Goal: Task Accomplishment & Management: Manage account settings

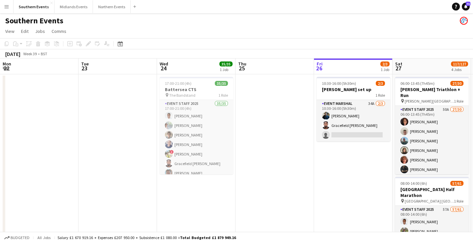
scroll to position [0, 157]
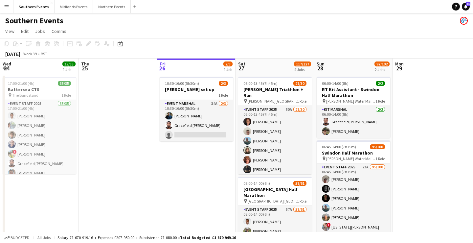
click at [9, 10] on button "Menu" at bounding box center [6, 6] width 13 height 13
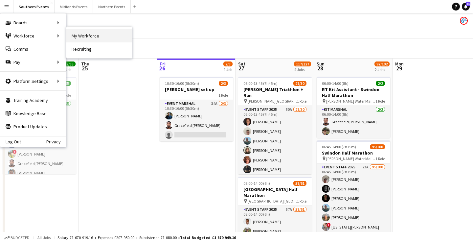
click at [94, 36] on link "My Workforce" at bounding box center [99, 35] width 66 height 13
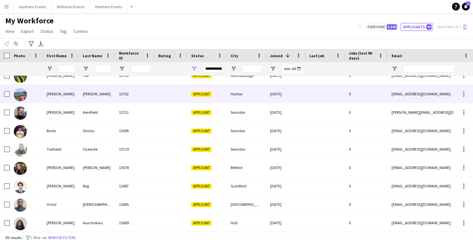
scroll to position [87, 0]
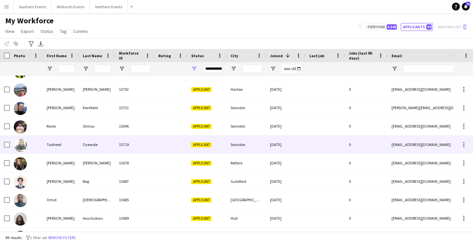
click at [161, 145] on div at bounding box center [170, 144] width 33 height 18
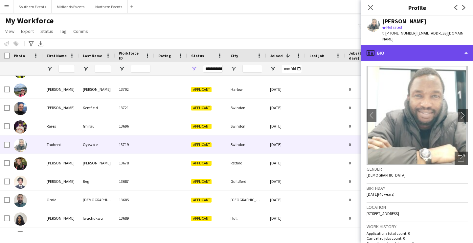
click at [418, 49] on div "profile Bio" at bounding box center [418, 53] width 112 height 16
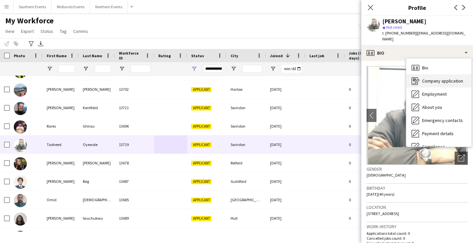
click at [433, 78] on span "Company application" at bounding box center [442, 81] width 41 height 6
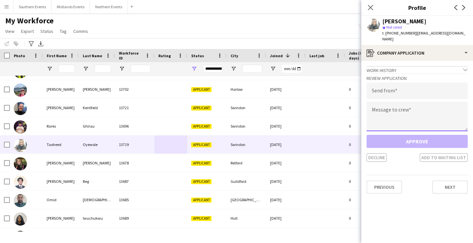
click at [417, 109] on textarea at bounding box center [417, 117] width 101 height 30
paste textarea "**********"
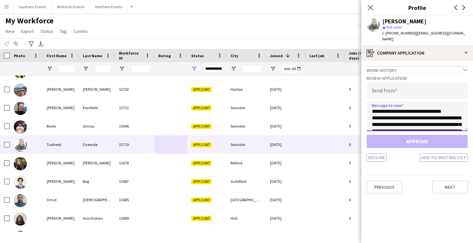
scroll to position [37, 0]
type textarea "**********"
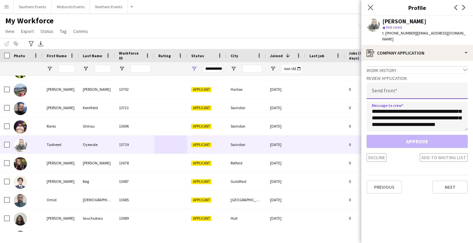
click at [392, 82] on input "email" at bounding box center [417, 90] width 101 height 16
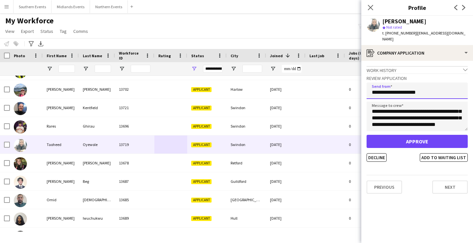
type input "**********"
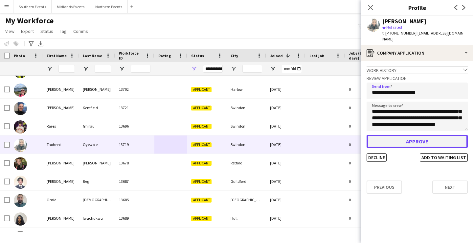
click at [397, 139] on button "Approve" at bounding box center [417, 141] width 101 height 13
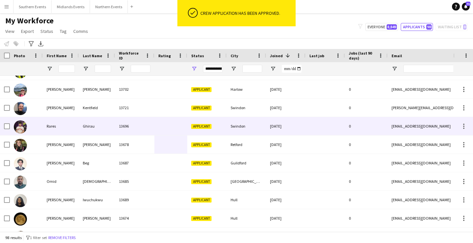
click at [255, 117] on div "Swindon" at bounding box center [246, 126] width 39 height 18
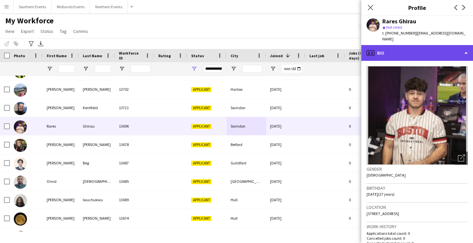
click at [415, 49] on div "profile Bio" at bounding box center [418, 53] width 112 height 16
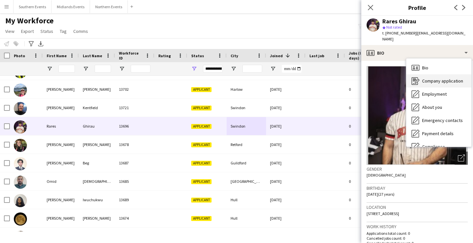
click at [418, 77] on icon "Company application" at bounding box center [416, 81] width 8 height 8
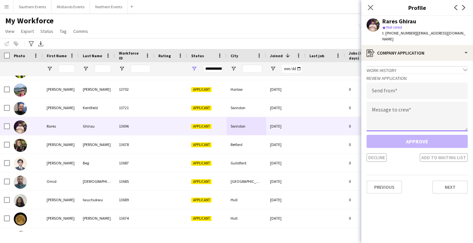
click at [410, 107] on textarea at bounding box center [417, 117] width 101 height 30
paste textarea "**********"
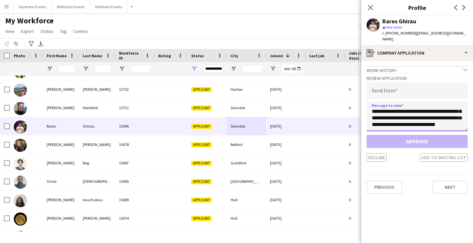
type textarea "**********"
click at [411, 88] on input "*" at bounding box center [417, 90] width 101 height 16
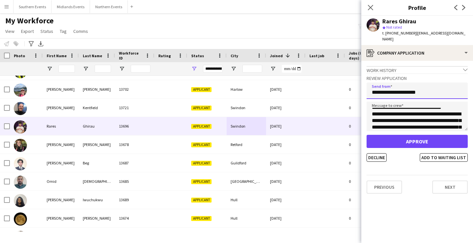
scroll to position [3, 0]
type input "**********"
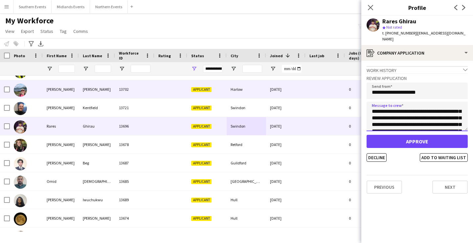
scroll to position [0, 0]
drag, startPoint x: 443, startPoint y: 107, endPoint x: 355, endPoint y: 93, distance: 88.9
click at [355, 93] on body "Menu Boards Boards Boards All jobs Status Workforce Workforce My Workforce Recr…" at bounding box center [236, 121] width 473 height 243
paste textarea "**********"
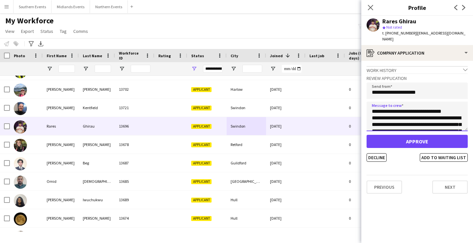
drag, startPoint x: 433, startPoint y: 118, endPoint x: 362, endPoint y: 89, distance: 76.2
click at [362, 89] on app-crew-profile-application "**********" at bounding box center [418, 152] width 112 height 182
type textarea "**********"
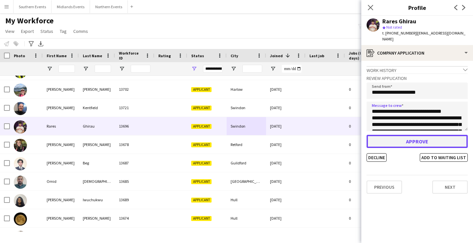
click at [402, 138] on button "Approve" at bounding box center [417, 141] width 101 height 13
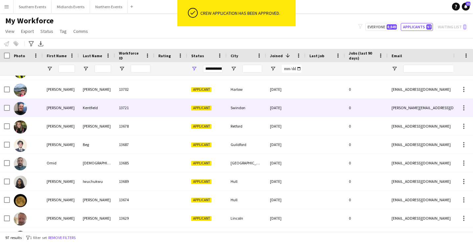
click at [259, 105] on div "Swindon" at bounding box center [246, 108] width 39 height 18
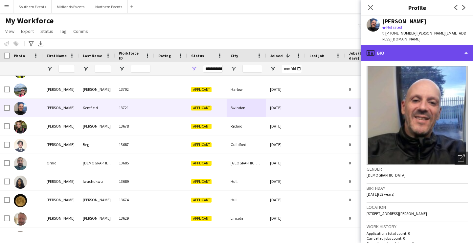
click at [411, 45] on div "profile Bio" at bounding box center [418, 53] width 112 height 16
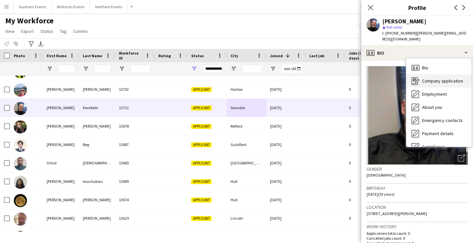
click at [432, 78] on div "Company application Company application" at bounding box center [439, 80] width 65 height 13
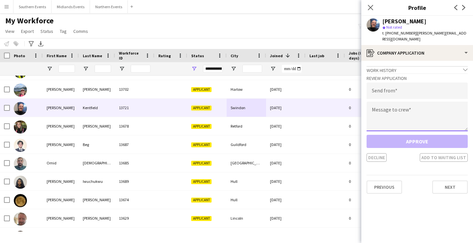
click at [405, 115] on textarea at bounding box center [417, 117] width 101 height 30
paste textarea "**********"
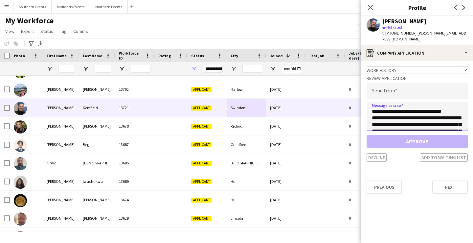
scroll to position [43, 0]
type textarea "**********"
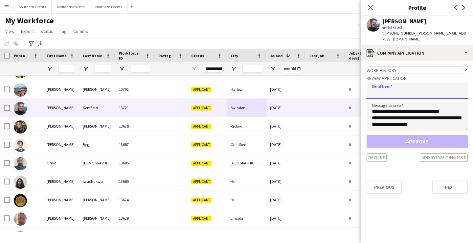
click at [396, 84] on input "email" at bounding box center [417, 90] width 101 height 16
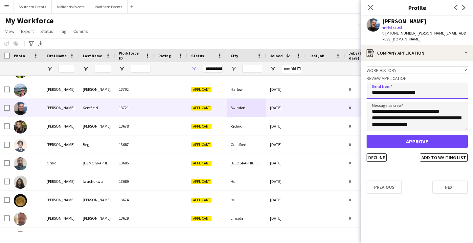
type input "**********"
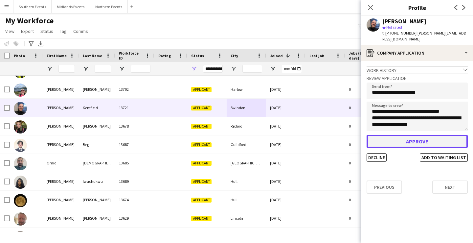
click at [408, 138] on button "Approve" at bounding box center [417, 141] width 101 height 13
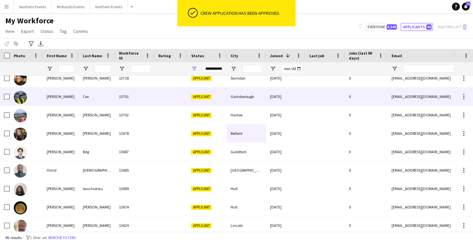
scroll to position [60, 0]
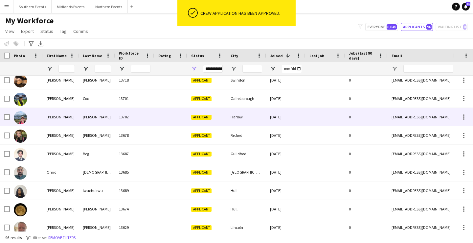
click at [256, 110] on div "Harlow" at bounding box center [246, 117] width 39 height 18
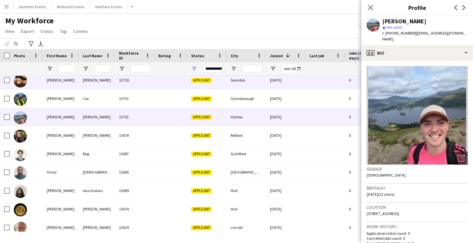
click at [253, 81] on div "Swindon" at bounding box center [246, 80] width 39 height 18
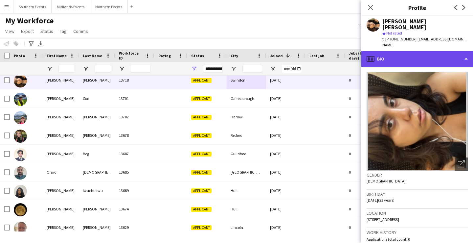
click at [412, 51] on div "profile Bio" at bounding box center [418, 59] width 112 height 16
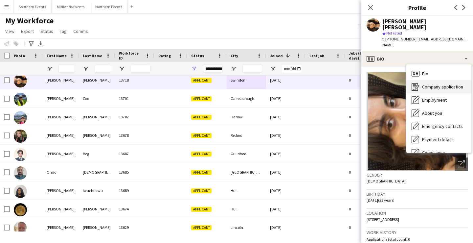
click at [428, 84] on span "Company application" at bounding box center [442, 87] width 41 height 6
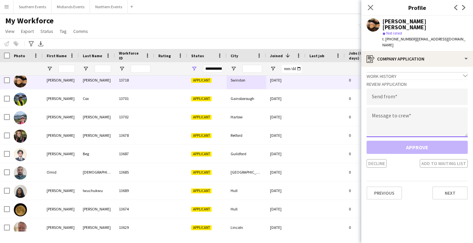
click at [426, 108] on textarea at bounding box center [417, 122] width 101 height 30
paste textarea "**********"
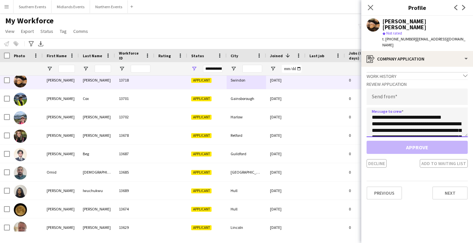
scroll to position [43, 0]
type textarea "**********"
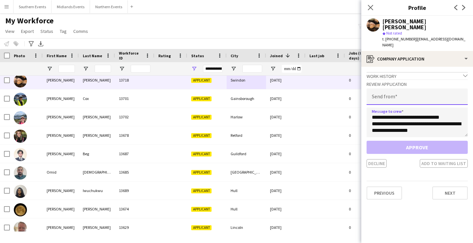
click at [417, 88] on input "email" at bounding box center [417, 96] width 101 height 16
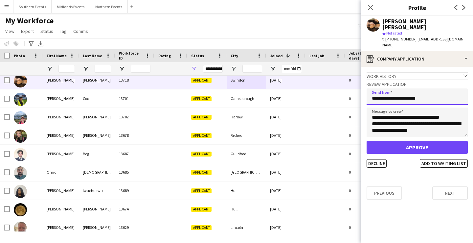
type input "**********"
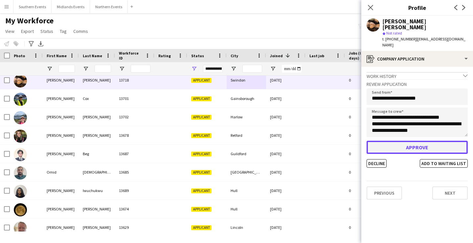
click at [415, 141] on button "Approve" at bounding box center [417, 147] width 101 height 13
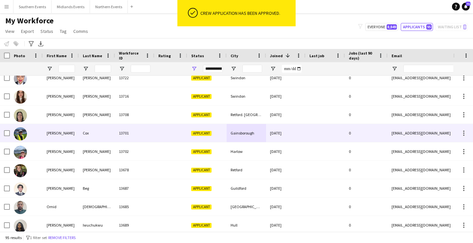
scroll to position [4, 0]
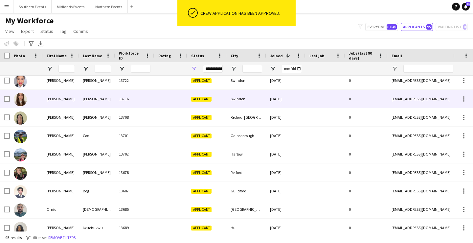
click at [262, 98] on div "Swindon" at bounding box center [246, 99] width 39 height 18
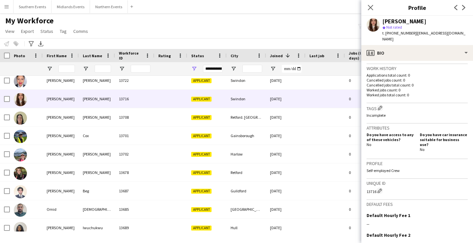
scroll to position [159, 0]
click at [466, 211] on app-icon "Edit this field" at bounding box center [465, 213] width 5 height 5
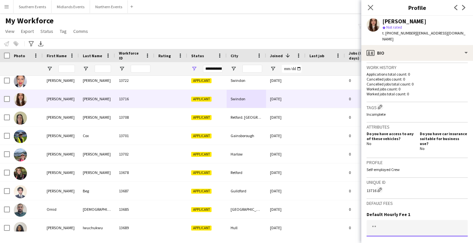
click at [428, 220] on input at bounding box center [417, 228] width 101 height 16
type input "******"
click at [376, 239] on button "Save" at bounding box center [374, 244] width 15 height 11
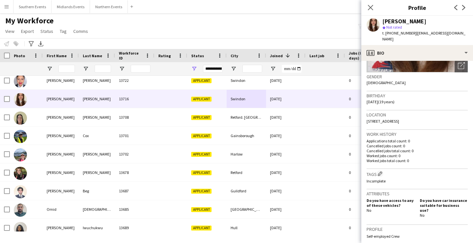
scroll to position [0, 0]
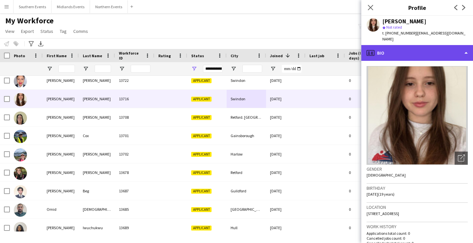
click at [414, 52] on div "profile Bio" at bounding box center [418, 53] width 112 height 16
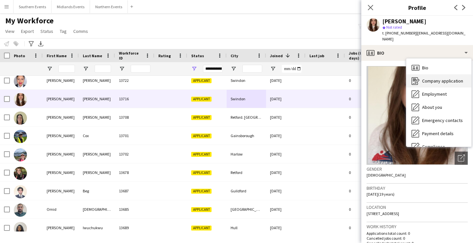
click at [429, 78] on span "Company application" at bounding box center [442, 81] width 41 height 6
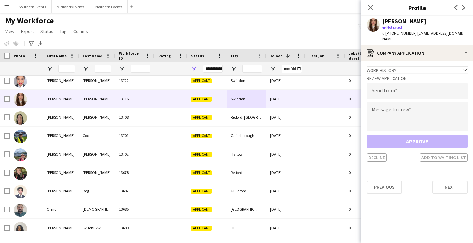
click at [417, 108] on textarea at bounding box center [417, 117] width 101 height 30
paste textarea "**********"
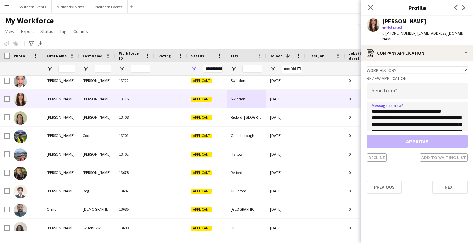
scroll to position [43, 0]
type textarea "**********"
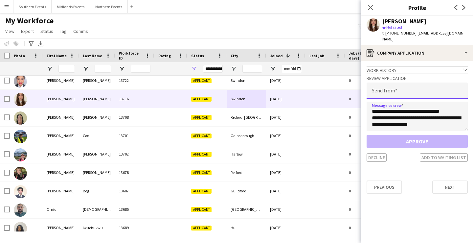
click at [404, 87] on input "email" at bounding box center [417, 90] width 101 height 16
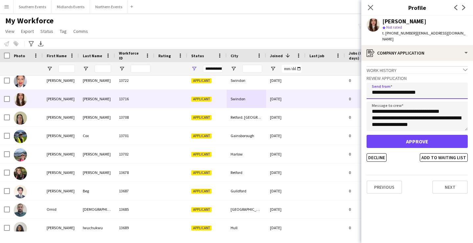
type input "**********"
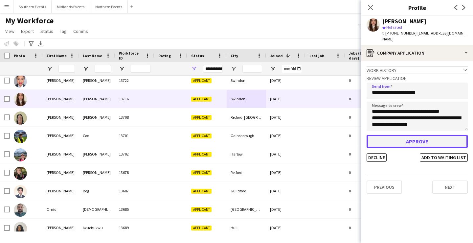
click at [403, 135] on button "Approve" at bounding box center [417, 141] width 101 height 13
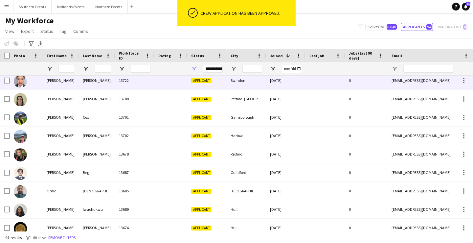
click at [264, 77] on div "Swindon" at bounding box center [246, 80] width 39 height 18
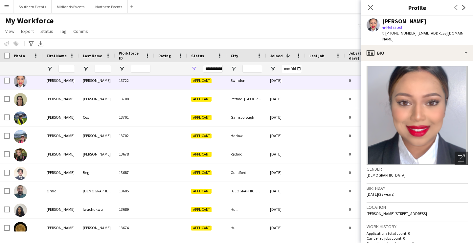
click at [404, 32] on span "t. [PHONE_NUMBER]" at bounding box center [400, 33] width 34 height 5
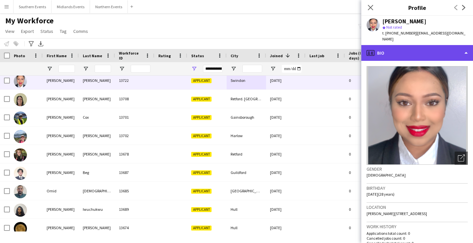
click at [402, 49] on div "profile Bio" at bounding box center [418, 53] width 112 height 16
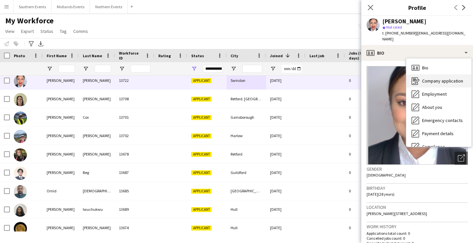
click at [424, 78] on span "Company application" at bounding box center [442, 81] width 41 height 6
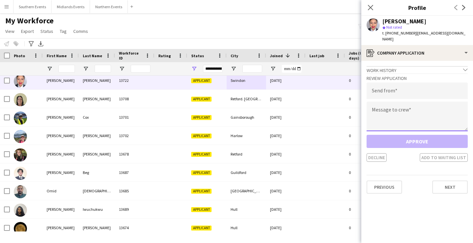
click at [407, 112] on textarea at bounding box center [417, 117] width 101 height 30
paste textarea "**********"
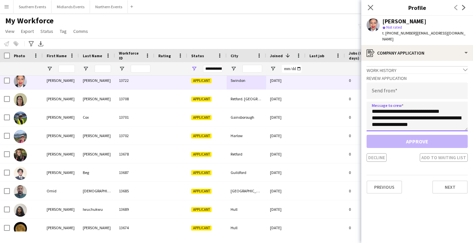
type textarea "**********"
click at [404, 86] on input "email" at bounding box center [417, 90] width 101 height 16
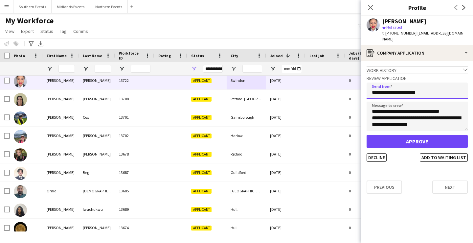
type input "**********"
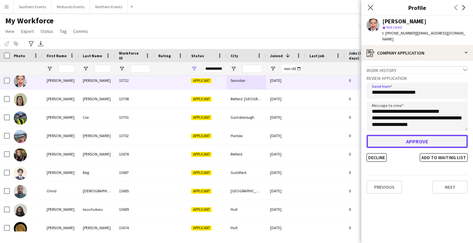
click at [408, 135] on button "Approve" at bounding box center [417, 141] width 101 height 13
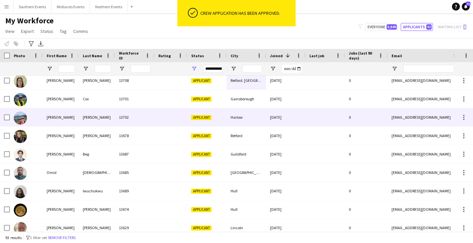
scroll to position [0, 0]
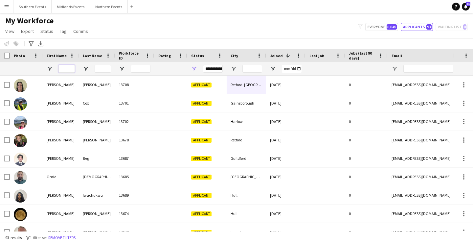
click at [66, 65] on input "First Name Filter Input" at bounding box center [67, 69] width 16 height 8
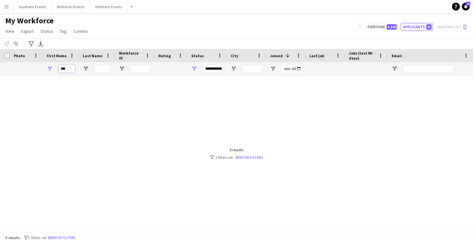
type input "***"
click at [194, 66] on span "Open Filter Menu" at bounding box center [194, 69] width 6 height 6
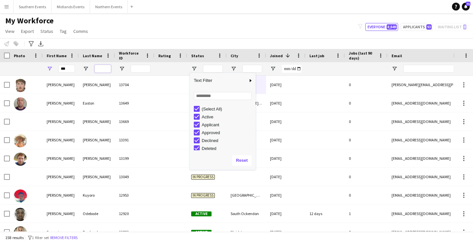
click at [107, 71] on input "Last Name Filter Input" at bounding box center [103, 69] width 16 height 8
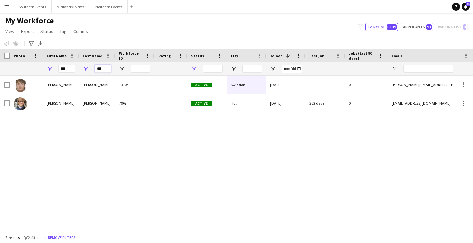
type input "***"
click at [195, 67] on span "Open Filter Menu" at bounding box center [194, 69] width 6 height 6
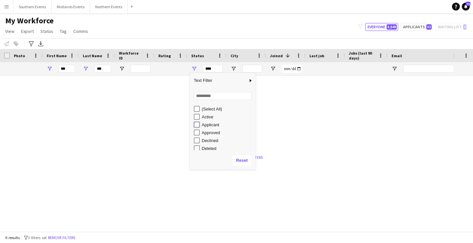
type input "**********"
click at [196, 22] on div "My Workforce View Views Default view New view Update view Delete view Edit name…" at bounding box center [236, 27] width 473 height 22
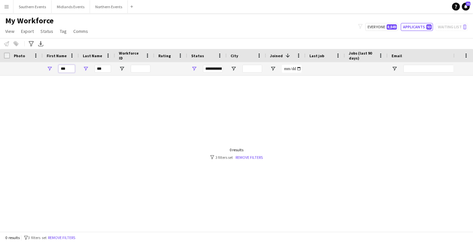
click at [63, 71] on input "***" at bounding box center [67, 69] width 16 height 8
click at [99, 68] on input "***" at bounding box center [103, 69] width 16 height 8
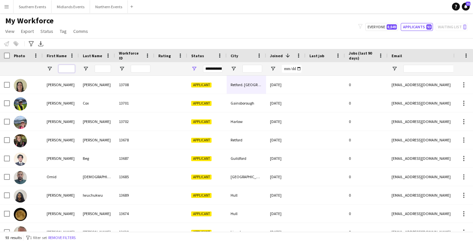
click at [68, 68] on input "First Name Filter Input" at bounding box center [67, 69] width 16 height 8
paste input "*******"
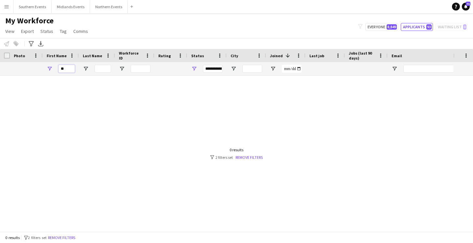
type input "*"
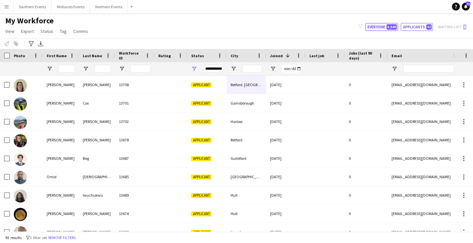
click at [389, 30] on button "Everyone 8,849" at bounding box center [381, 27] width 33 height 8
type input "**********"
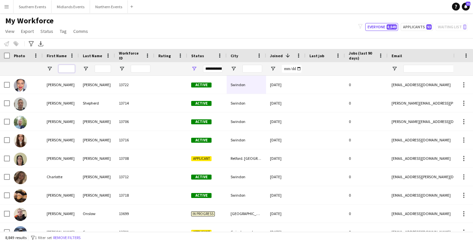
click at [68, 69] on input "First Name Filter Input" at bounding box center [67, 69] width 16 height 8
paste input "*******"
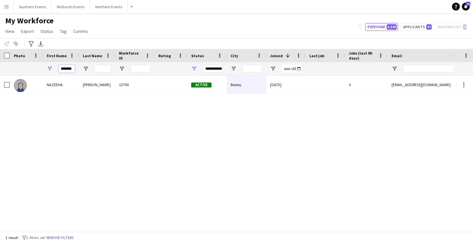
type input "*******"
click at [68, 71] on input "*******" at bounding box center [67, 69] width 16 height 8
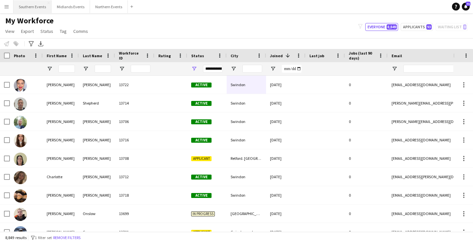
click at [24, 8] on button "Southern Events Close" at bounding box center [32, 6] width 38 height 13
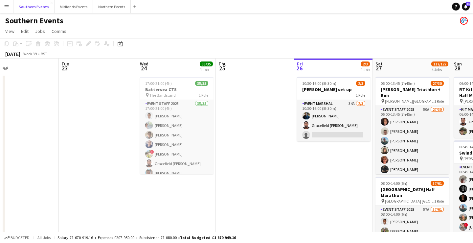
scroll to position [0, 173]
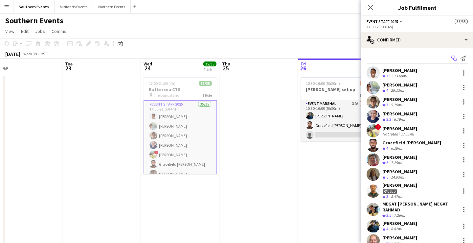
click at [456, 57] on icon "Start chat" at bounding box center [454, 58] width 5 height 5
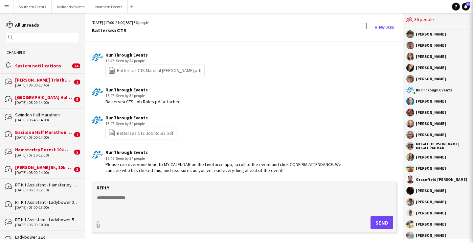
scroll to position [1479, 0]
click at [175, 199] on textarea at bounding box center [245, 202] width 298 height 17
paste textarea "**********"
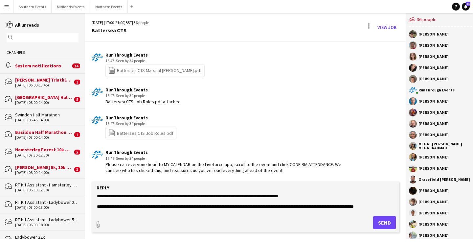
scroll to position [0, 0]
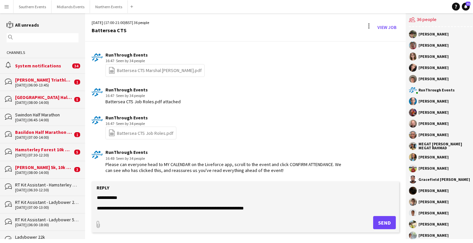
click at [176, 209] on textarea at bounding box center [245, 202] width 298 height 17
click at [184, 209] on textarea at bounding box center [245, 202] width 298 height 17
click at [284, 208] on textarea at bounding box center [245, 202] width 298 height 17
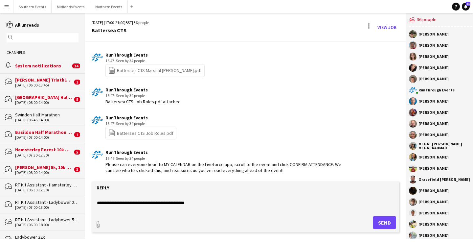
scroll to position [116, 0]
click at [252, 212] on form "Reply paperclip Send" at bounding box center [246, 206] width 308 height 51
drag, startPoint x: 237, startPoint y: 212, endPoint x: 235, endPoint y: 207, distance: 4.7
click at [236, 210] on form "Reply paperclip Send" at bounding box center [246, 206] width 308 height 51
click at [235, 207] on textarea at bounding box center [245, 202] width 298 height 17
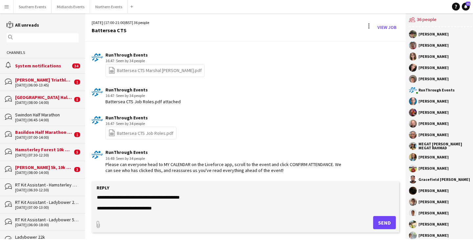
scroll to position [111, 0]
type textarea "**********"
click at [387, 223] on button "Send" at bounding box center [384, 222] width 23 height 13
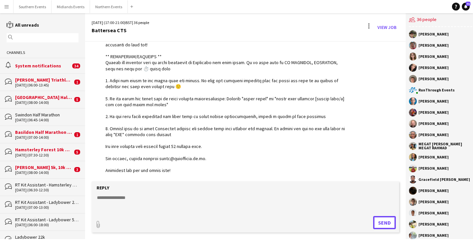
scroll to position [1687, 0]
click at [23, 9] on button "Southern Events Close" at bounding box center [32, 6] width 38 height 13
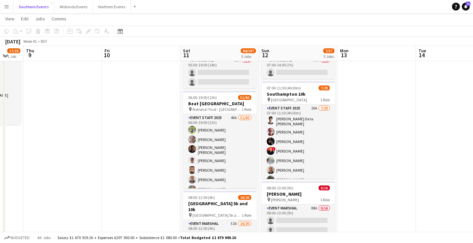
scroll to position [48, 0]
click at [289, 153] on app-card-role "Event Staff 2025 26A [DATE] 07:00-11:30 (4h30m) [PERSON_NAME] la [PERSON_NAME] …" at bounding box center [299, 207] width 74 height 205
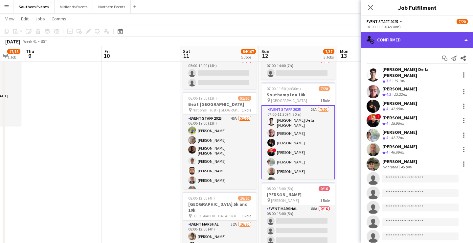
click at [424, 37] on div "single-neutral-actions-check-2 Confirmed" at bounding box center [418, 40] width 112 height 16
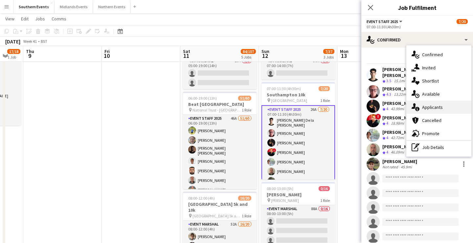
click at [445, 106] on div "single-neutral-actions-information Applicants" at bounding box center [439, 107] width 65 height 13
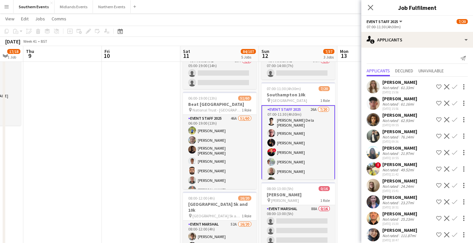
click at [417, 185] on div "[PERSON_NAME] Not rated 24.24mi [DATE] 15:41 Shortlist crew Decline Confirm" at bounding box center [418, 185] width 112 height 15
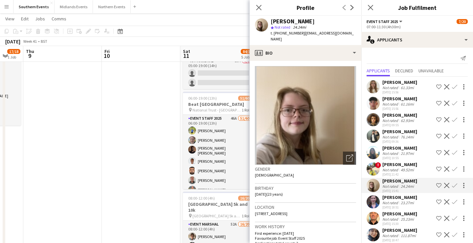
click at [417, 200] on div "[PERSON_NAME] Not rated 23.27mi [DATE] 18:51 Shortlist crew Decline Confirm" at bounding box center [418, 201] width 112 height 15
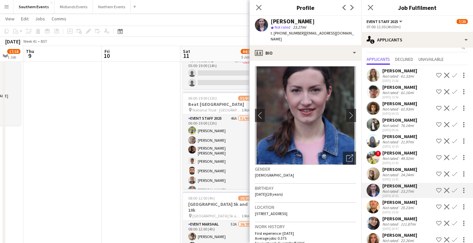
scroll to position [12, 0]
click at [411, 203] on div "[PERSON_NAME]" at bounding box center [400, 202] width 35 height 6
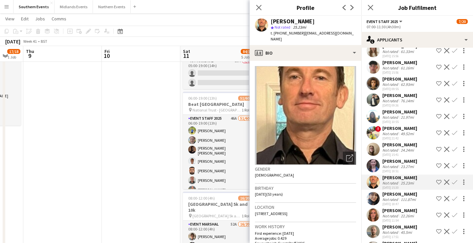
scroll to position [36, 0]
click at [411, 211] on div "[PERSON_NAME]" at bounding box center [400, 210] width 35 height 6
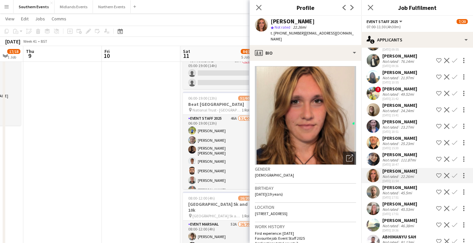
scroll to position [78, 0]
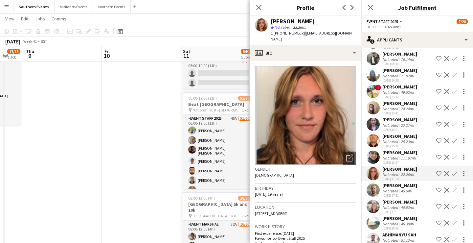
click at [454, 107] on app-icon "Confirm" at bounding box center [454, 107] width 5 height 5
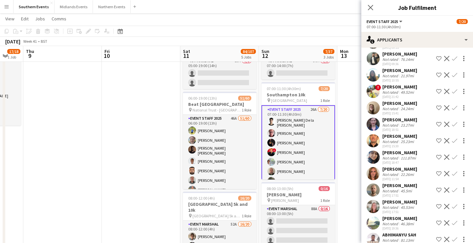
click at [454, 107] on app-icon "Confirm" at bounding box center [454, 107] width 5 height 5
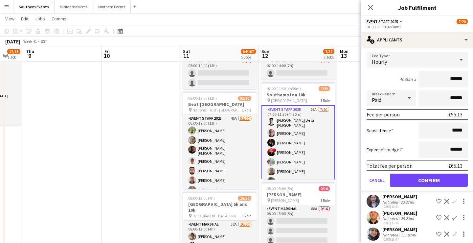
scroll to position [148, 0]
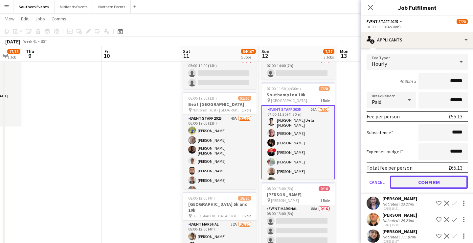
click at [435, 179] on button "Confirm" at bounding box center [429, 182] width 78 height 13
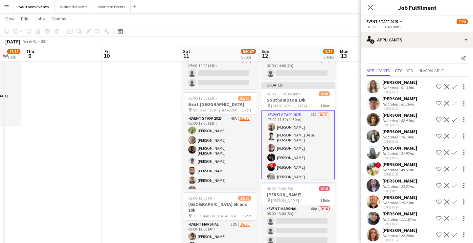
click at [454, 152] on app-icon "Confirm" at bounding box center [454, 152] width 5 height 5
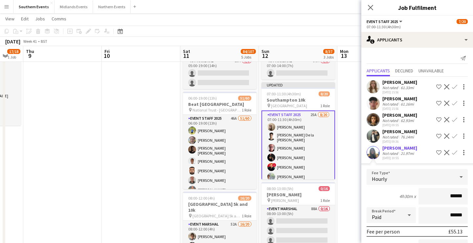
click at [454, 152] on app-icon "Confirm" at bounding box center [454, 152] width 5 height 5
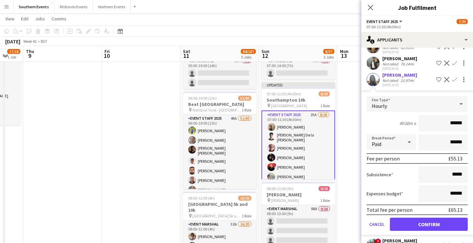
scroll to position [80, 0]
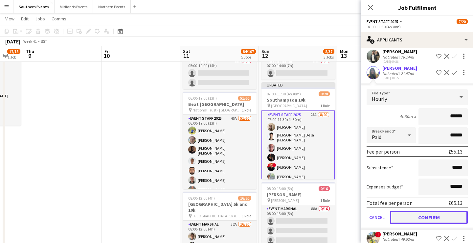
click at [423, 217] on button "Confirm" at bounding box center [429, 217] width 78 height 13
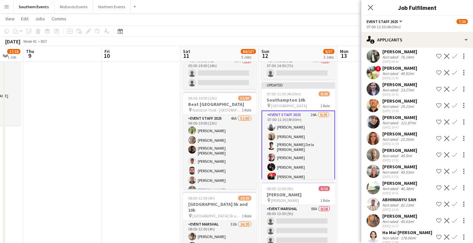
click at [454, 89] on app-icon "Confirm" at bounding box center [454, 88] width 5 height 5
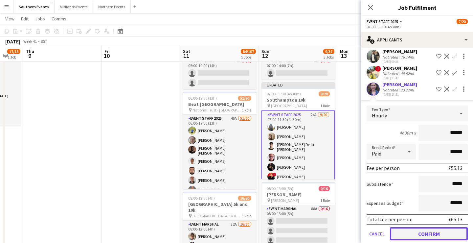
click at [430, 231] on button "Confirm" at bounding box center [429, 233] width 78 height 13
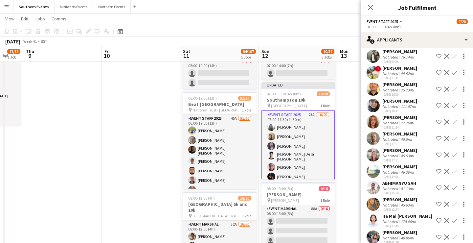
click at [455, 89] on app-icon "Confirm" at bounding box center [454, 88] width 5 height 5
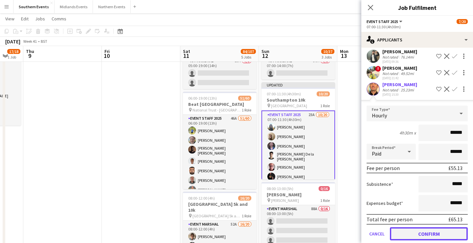
click at [439, 232] on button "Confirm" at bounding box center [429, 233] width 78 height 13
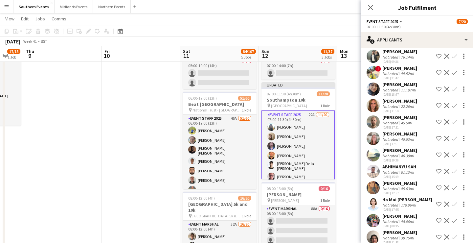
click at [411, 126] on div "[DATE] 17:51" at bounding box center [400, 127] width 35 height 4
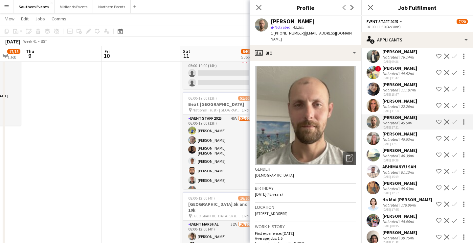
click at [456, 121] on app-icon "Confirm" at bounding box center [454, 121] width 5 height 5
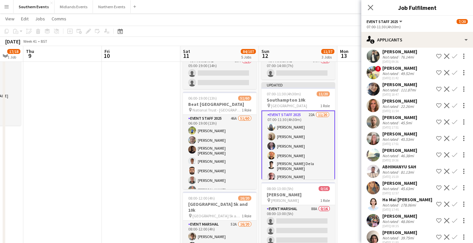
click at [456, 121] on app-icon "Confirm" at bounding box center [454, 121] width 5 height 5
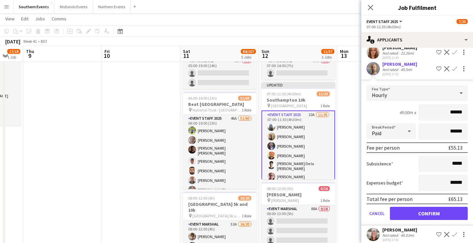
scroll to position [134, 0]
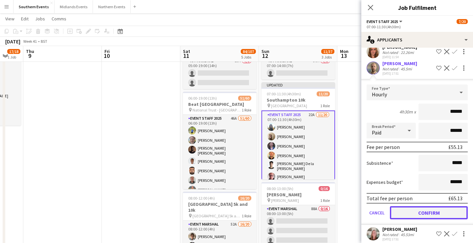
click at [441, 210] on button "Confirm" at bounding box center [429, 212] width 78 height 13
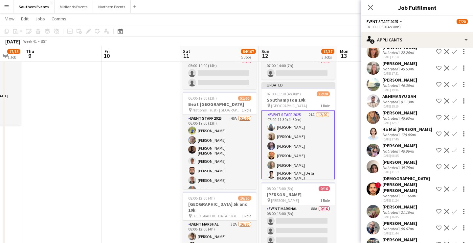
click at [409, 118] on div "45.63mi" at bounding box center [408, 118] width 16 height 5
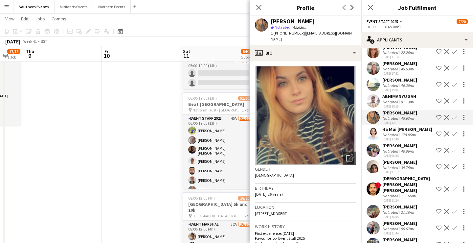
click at [455, 117] on app-icon "Confirm" at bounding box center [454, 117] width 5 height 5
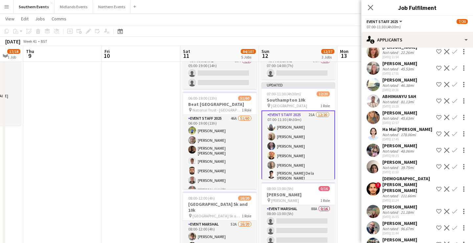
click at [455, 117] on app-icon "Confirm" at bounding box center [454, 117] width 5 height 5
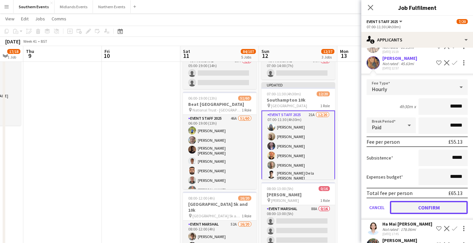
click at [439, 207] on button "Confirm" at bounding box center [429, 207] width 78 height 13
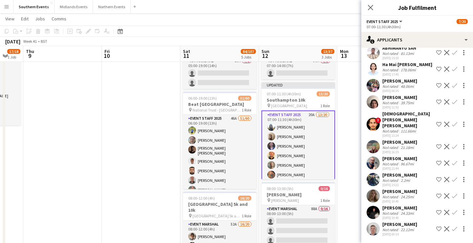
scroll to position [170, 0]
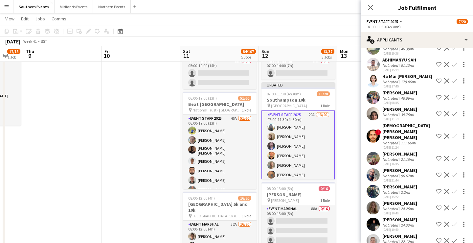
click at [457, 156] on app-icon "Confirm" at bounding box center [454, 158] width 5 height 5
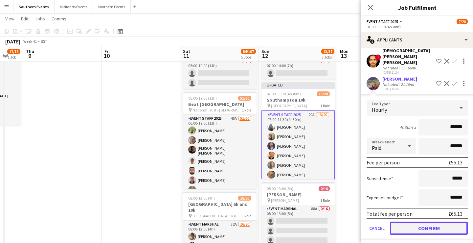
click at [433, 222] on button "Confirm" at bounding box center [429, 228] width 78 height 13
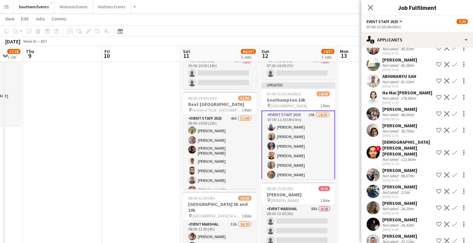
click at [413, 184] on div "[PERSON_NAME] Not rated 2.2mi [DATE] 15:22 Shortlist crew Decline Confirm" at bounding box center [418, 191] width 112 height 15
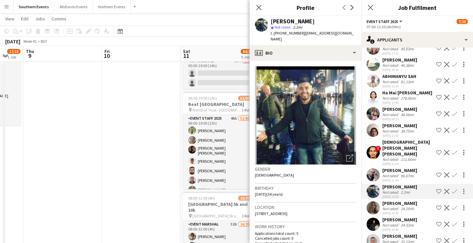
click at [454, 189] on app-icon "Confirm" at bounding box center [454, 191] width 5 height 5
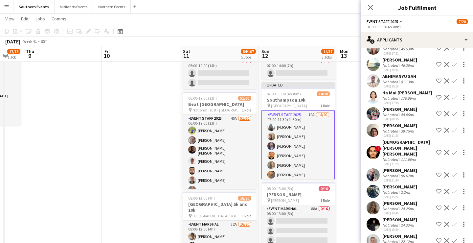
click at [454, 189] on app-icon "Confirm" at bounding box center [454, 191] width 5 height 5
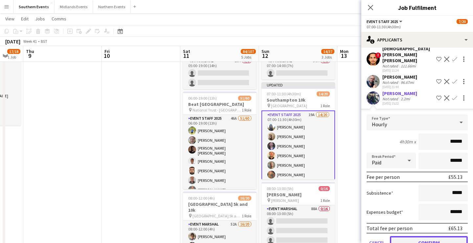
click at [435, 236] on button "Confirm" at bounding box center [429, 242] width 78 height 13
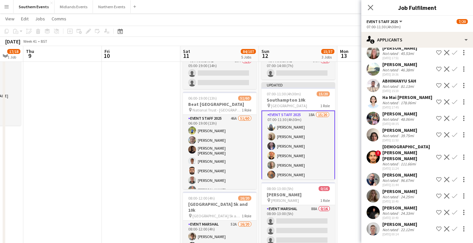
scroll to position [137, 0]
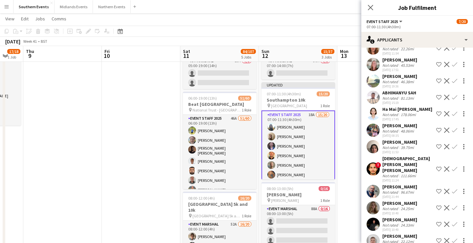
click at [414, 206] on div "24.25mi" at bounding box center [408, 208] width 16 height 5
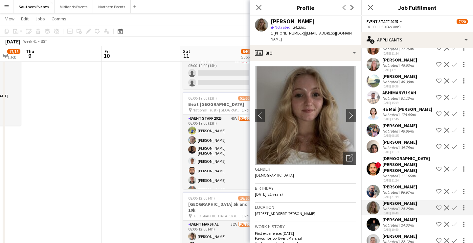
click at [454, 205] on app-icon "Confirm" at bounding box center [454, 207] width 5 height 5
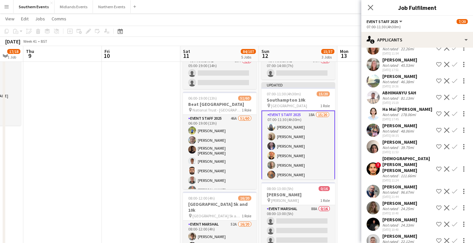
click at [454, 205] on app-icon "Confirm" at bounding box center [454, 207] width 5 height 5
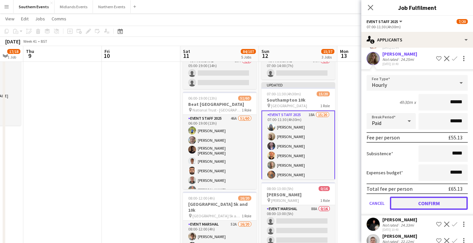
click at [429, 197] on button "Confirm" at bounding box center [429, 203] width 78 height 13
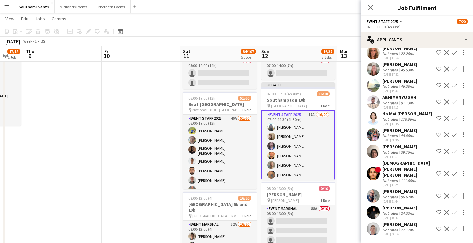
scroll to position [121, 0]
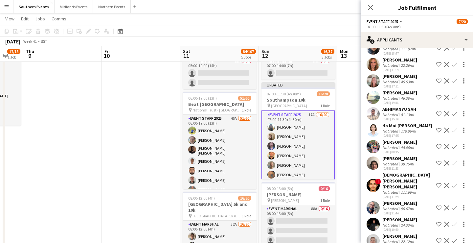
click at [455, 222] on app-icon "Confirm" at bounding box center [454, 224] width 5 height 5
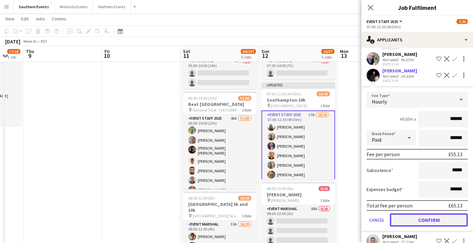
click at [438, 213] on button "Confirm" at bounding box center [429, 219] width 78 height 13
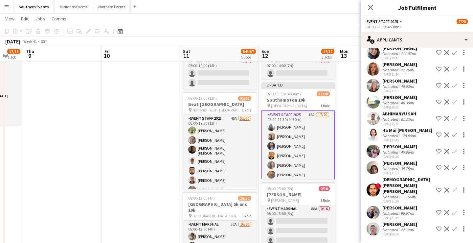
scroll to position [105, 0]
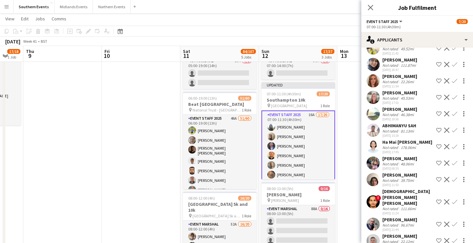
click at [456, 238] on app-icon "Confirm" at bounding box center [454, 240] width 5 height 5
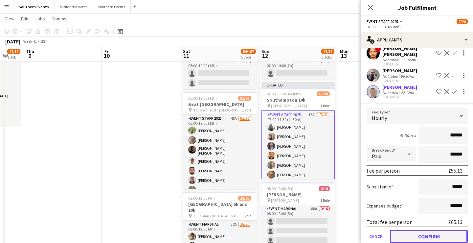
click at [427, 230] on button "Confirm" at bounding box center [429, 236] width 78 height 13
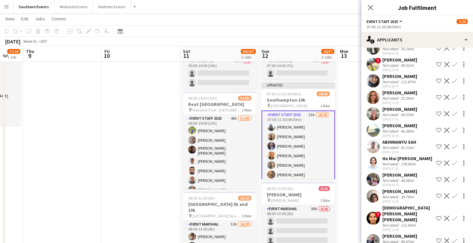
click at [454, 97] on app-icon "Confirm" at bounding box center [454, 97] width 5 height 5
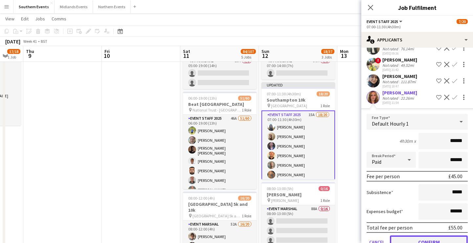
click at [433, 236] on button "Confirm" at bounding box center [429, 241] width 78 height 13
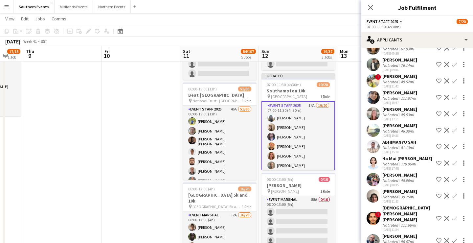
scroll to position [59, 0]
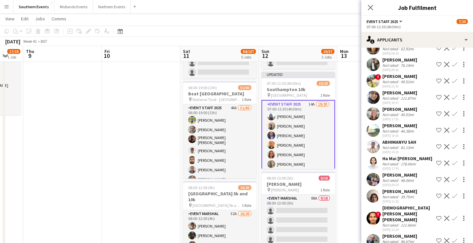
click at [411, 126] on div "[PERSON_NAME]" at bounding box center [400, 126] width 35 height 6
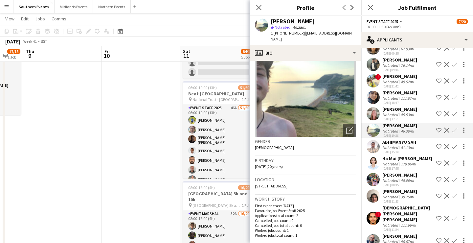
scroll to position [27, 0]
click at [404, 98] on div "111.87mi" at bounding box center [409, 98] width 18 height 5
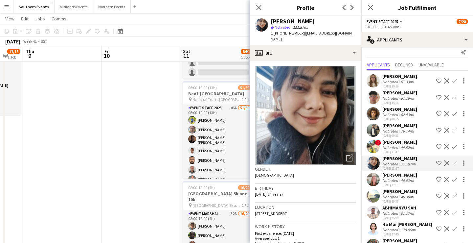
scroll to position [0, 0]
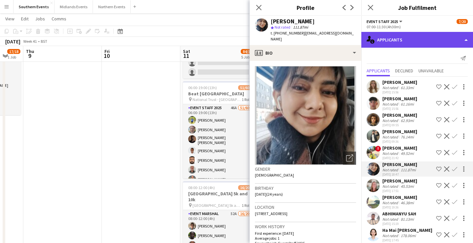
click at [392, 34] on div "single-neutral-actions-information Applicants" at bounding box center [418, 40] width 112 height 16
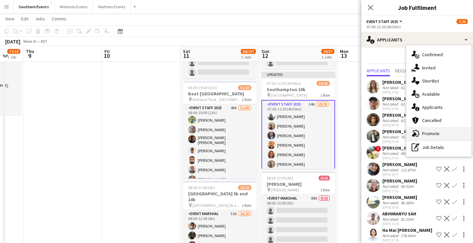
click at [438, 130] on span "Promote" at bounding box center [430, 133] width 17 height 6
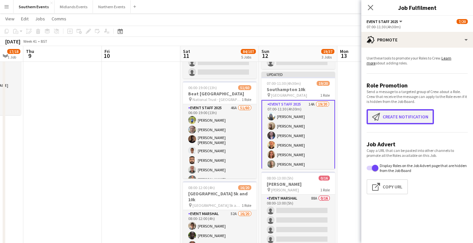
click at [408, 119] on button "Create notification Create notification" at bounding box center [400, 116] width 67 height 15
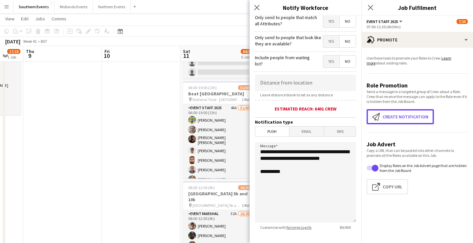
scroll to position [92, 0]
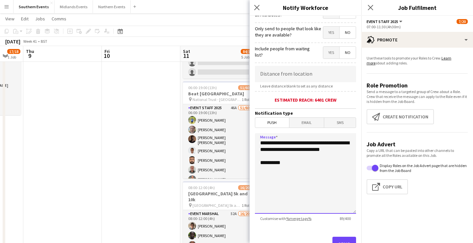
click at [297, 170] on textarea "**********" at bounding box center [305, 173] width 101 height 81
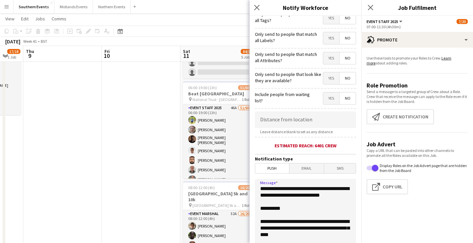
scroll to position [0, 0]
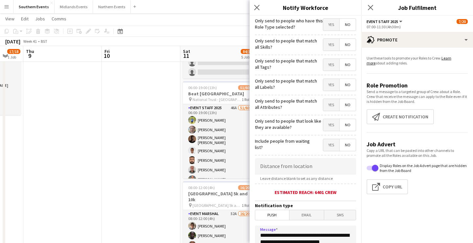
type textarea "**********"
click at [299, 169] on input at bounding box center [305, 166] width 101 height 16
type input "*****"
click at [311, 216] on span "Email" at bounding box center [307, 215] width 35 height 10
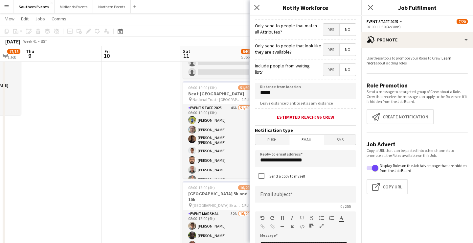
scroll to position [76, 0]
click at [267, 192] on input at bounding box center [305, 193] width 101 height 16
type input "*"
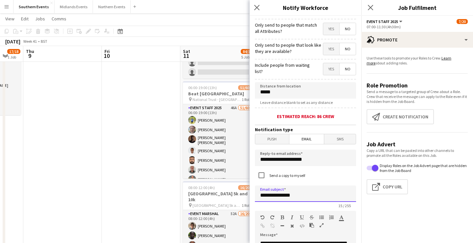
type input "**********"
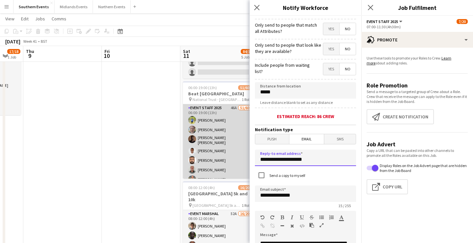
drag, startPoint x: 323, startPoint y: 162, endPoint x: 242, endPoint y: 160, distance: 81.2
click at [242, 160] on body "Menu Boards Boards Boards All jobs Status Workforce Workforce My Workforce Recr…" at bounding box center [236, 239] width 473 height 597
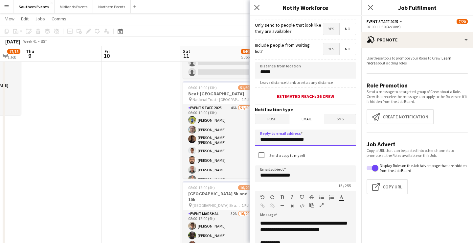
scroll to position [95, 0]
type input "**********"
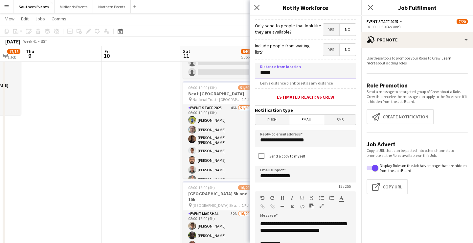
click at [262, 75] on input "*****" at bounding box center [305, 71] width 101 height 16
type input "*****"
click at [324, 93] on form "**********" at bounding box center [306, 183] width 112 height 527
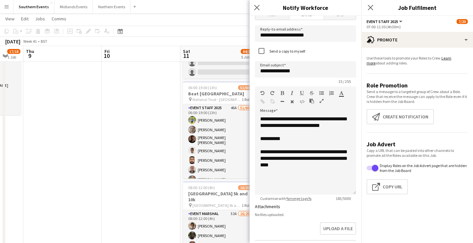
scroll to position [301, 0]
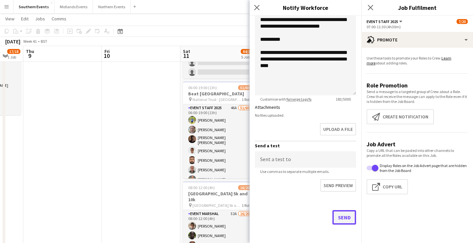
click at [342, 216] on button "Send" at bounding box center [345, 217] width 24 height 14
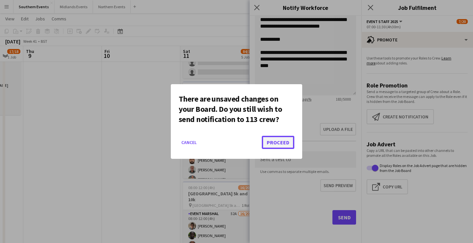
click at [276, 144] on button "Proceed" at bounding box center [278, 142] width 33 height 13
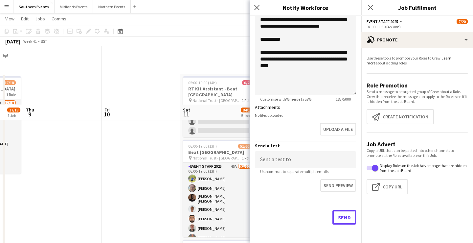
scroll to position [59, 0]
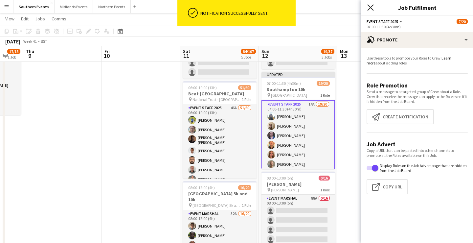
click at [370, 9] on icon "Close pop-in" at bounding box center [370, 7] width 6 height 6
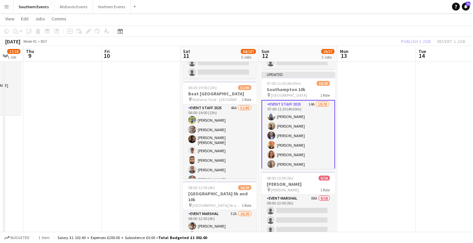
click at [394, 29] on app-toolbar "Copy Paste Paste Command V Paste with crew Command Shift V Paste linked Job [GE…" at bounding box center [236, 31] width 473 height 11
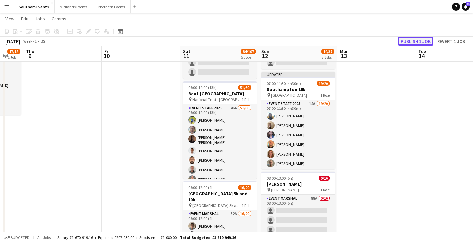
click at [414, 39] on button "Publish 1 job" at bounding box center [415, 41] width 35 height 9
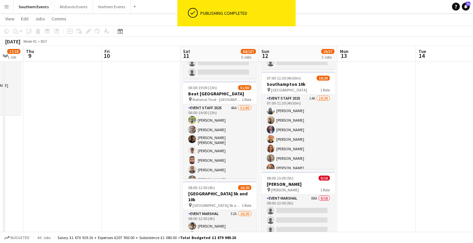
click at [311, 132] on app-card-role "Event Staff 2025 14A 19/20 07:00-11:30 (4h30m) [PERSON_NAME] [PERSON_NAME] [PER…" at bounding box center [299, 197] width 74 height 205
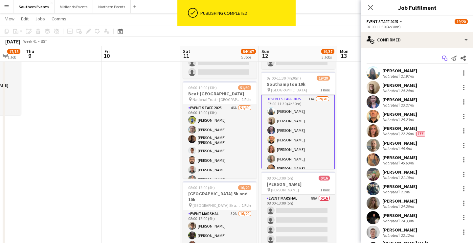
click at [445, 56] on icon at bounding box center [444, 58] width 4 height 4
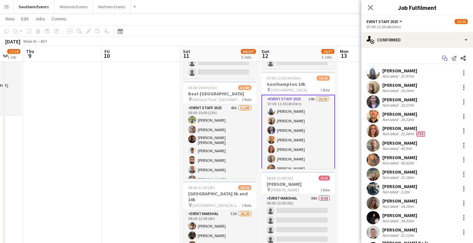
click at [444, 59] on icon at bounding box center [444, 58] width 4 height 4
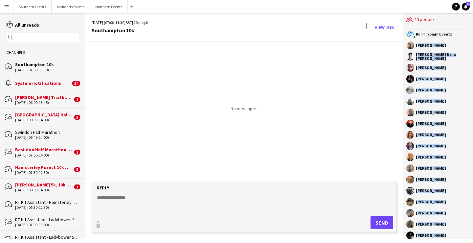
scroll to position [18, 0]
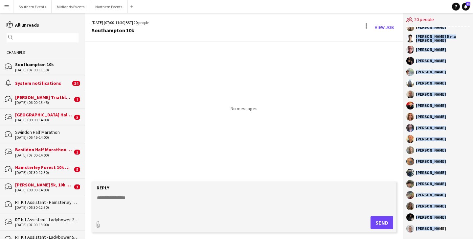
drag, startPoint x: 416, startPoint y: 44, endPoint x: 421, endPoint y: 258, distance: 214.0
click at [421, 243] on html "Menu Boards Boards Boards All jobs Status Workforce Workforce My Workforce Recr…" at bounding box center [236, 121] width 473 height 243
copy div "[PERSON_NAME] [PERSON_NAME] De la [PERSON_NAME] [PERSON_NAME] [PERSON_NAME] [PE…"
click at [35, 7] on button "Southern Events Close" at bounding box center [32, 6] width 38 height 13
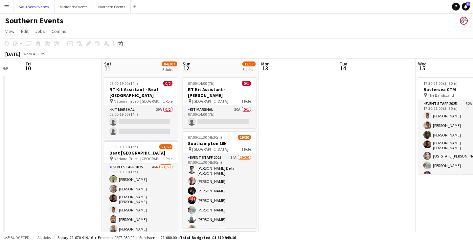
scroll to position [0, 189]
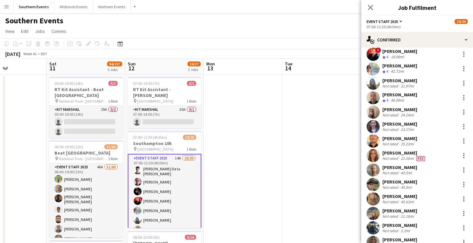
scroll to position [68, 0]
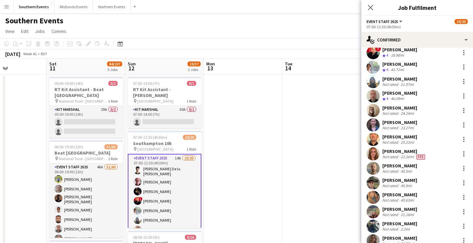
click at [426, 206] on div "[PERSON_NAME] Not rated 21.18mi" at bounding box center [418, 211] width 112 height 13
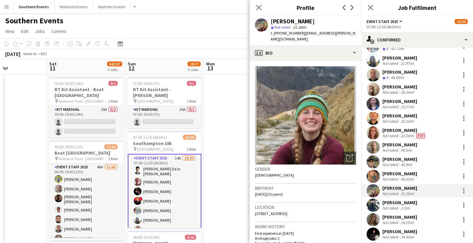
scroll to position [90, 0]
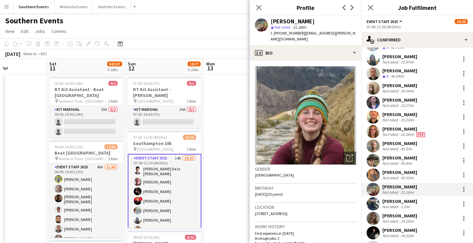
click at [423, 213] on div "[PERSON_NAME] Not rated 24.25mi" at bounding box center [418, 218] width 112 height 13
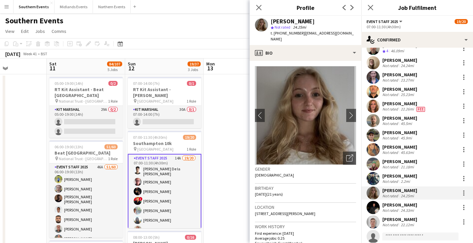
scroll to position [118, 0]
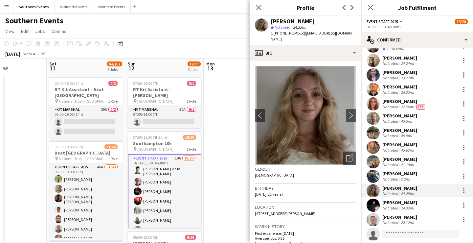
click at [423, 213] on div "[PERSON_NAME] Not rated 22.12mi" at bounding box center [418, 219] width 112 height 13
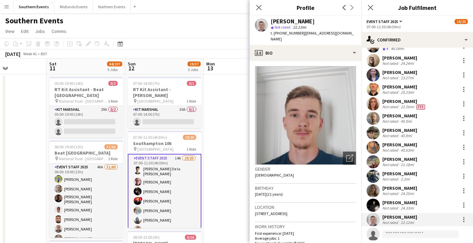
click at [402, 205] on div "24.33mi" at bounding box center [408, 207] width 16 height 5
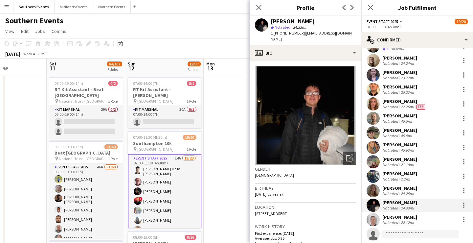
click at [412, 55] on div "[PERSON_NAME]" at bounding box center [400, 58] width 35 height 6
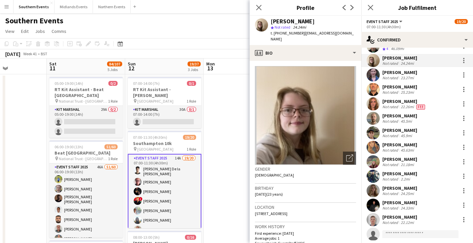
click at [417, 68] on div "[PERSON_NAME] Not rated 23.27mi" at bounding box center [418, 74] width 112 height 13
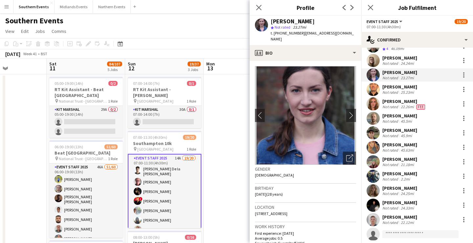
click at [417, 86] on div "[PERSON_NAME] Not rated 25.23mi" at bounding box center [418, 89] width 112 height 13
